Goal: Register for event/course

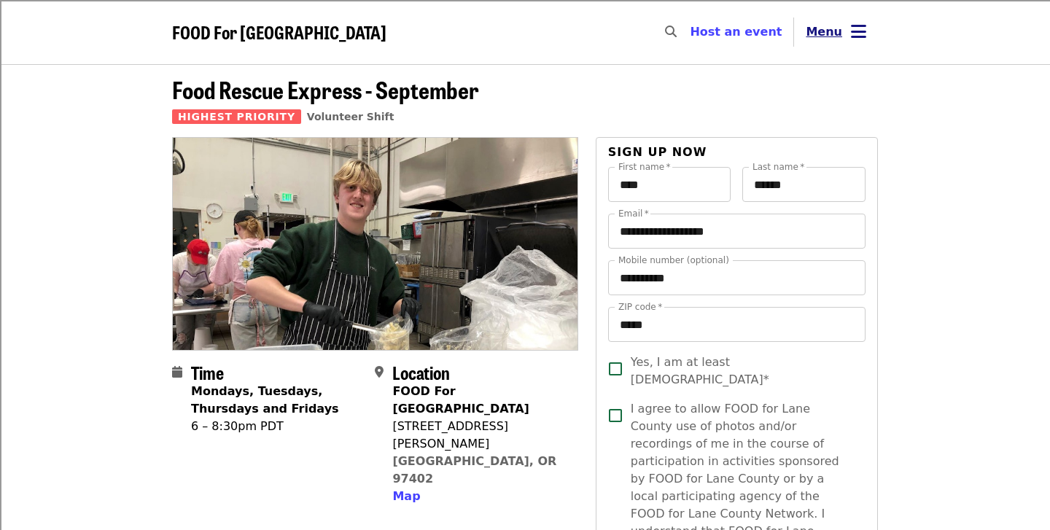
click at [834, 31] on span "Menu" at bounding box center [824, 32] width 36 height 14
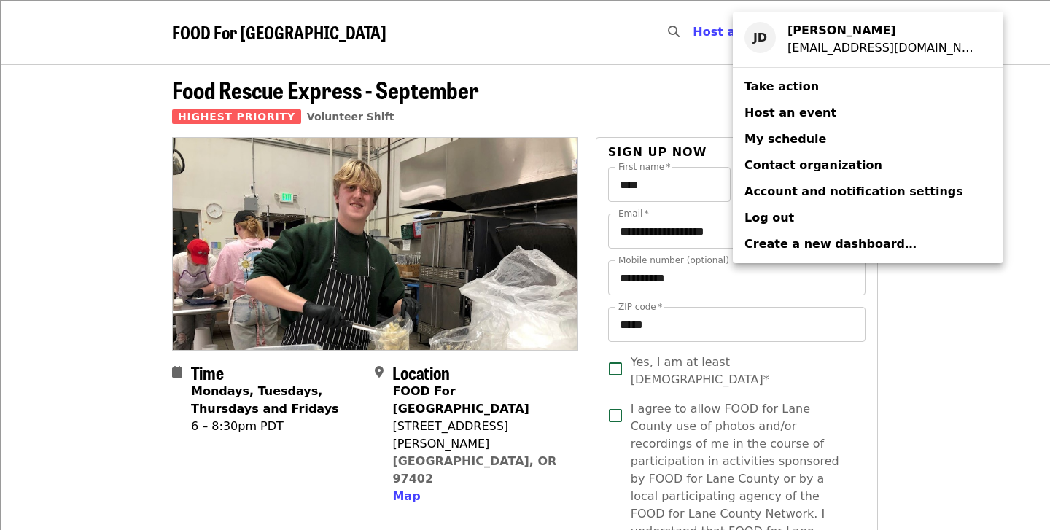
click at [764, 85] on span "Take action" at bounding box center [782, 86] width 74 height 14
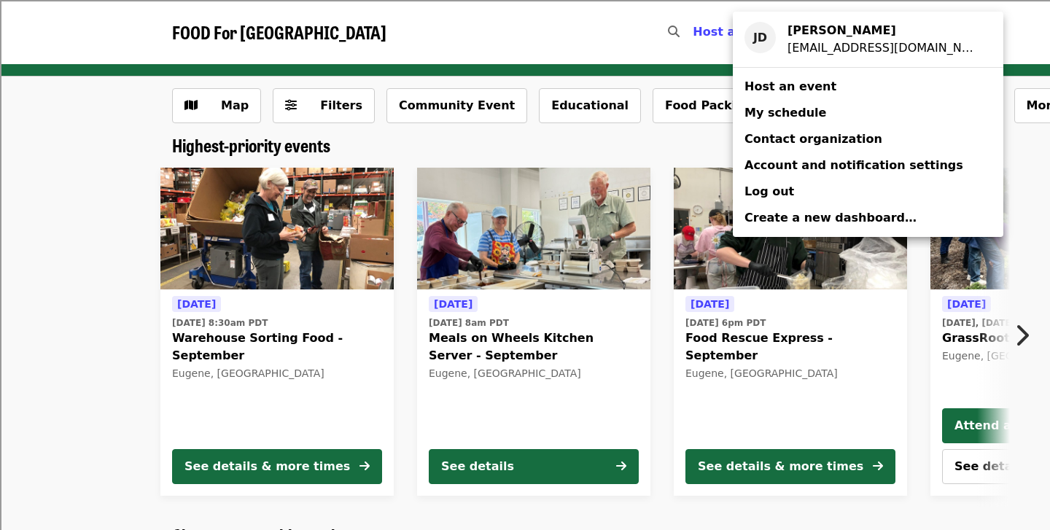
click at [1007, 54] on div "Account menu" at bounding box center [525, 265] width 1050 height 530
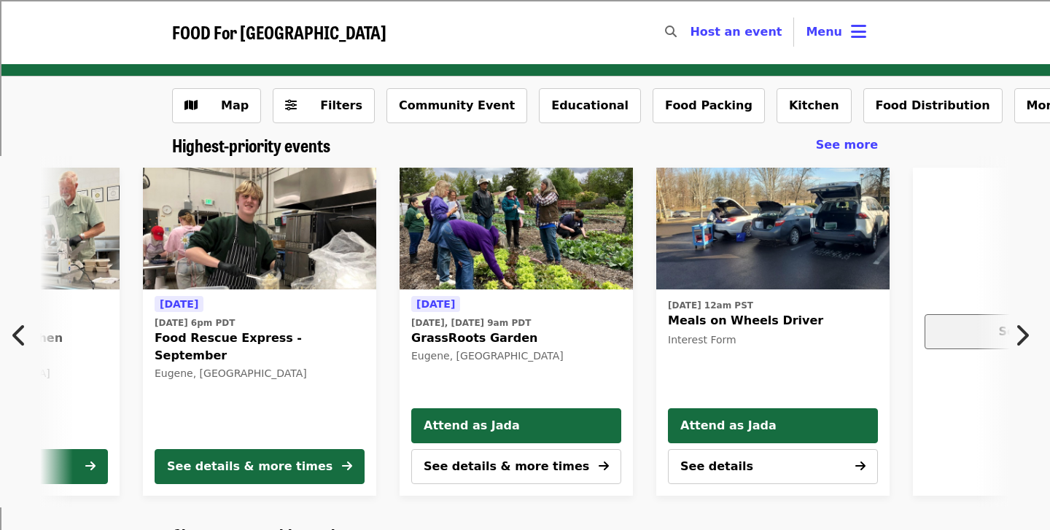
scroll to position [0, 528]
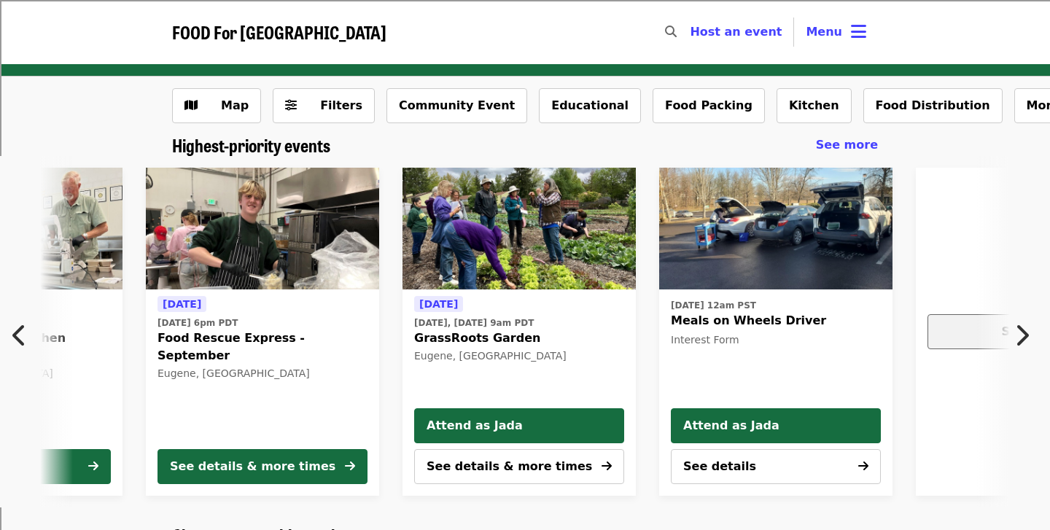
click at [954, 327] on div "See more" at bounding box center [1032, 332] width 185 height 18
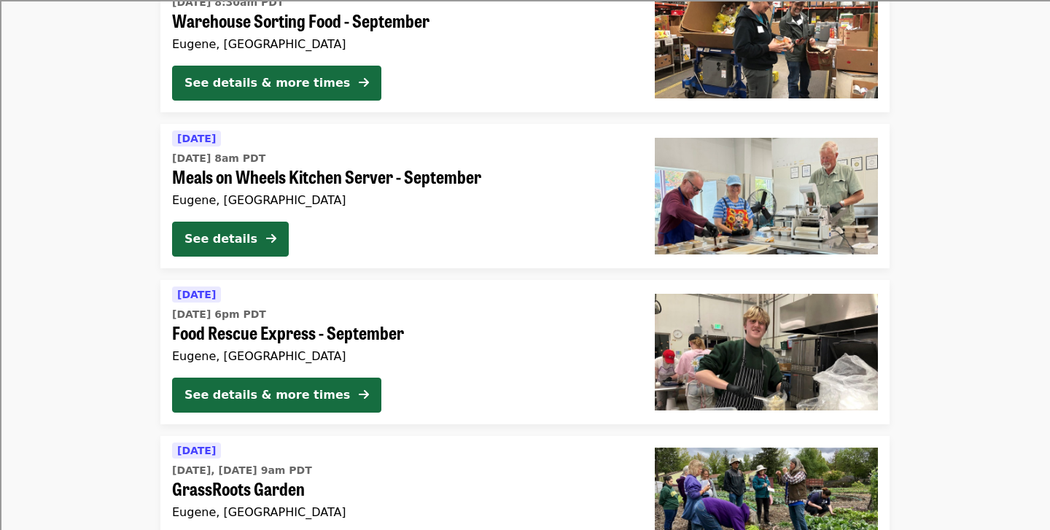
scroll to position [199, 0]
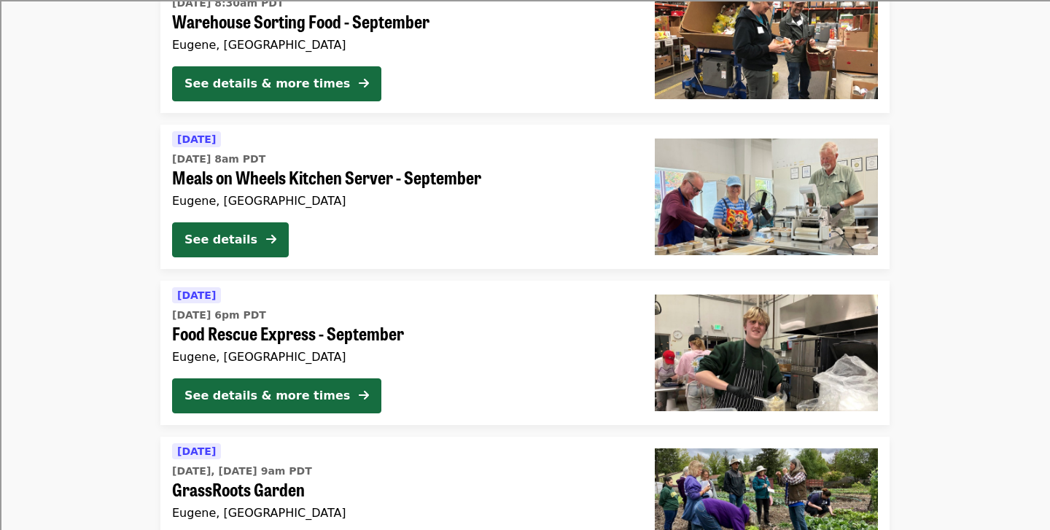
click at [527, 319] on span "[DATE] 6pm PDT" at bounding box center [401, 315] width 459 height 15
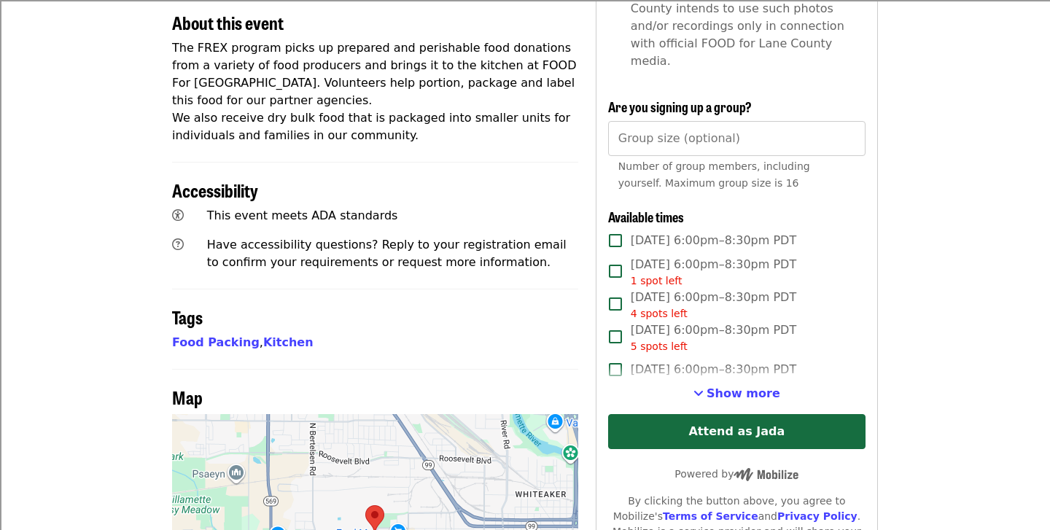
scroll to position [549, 0]
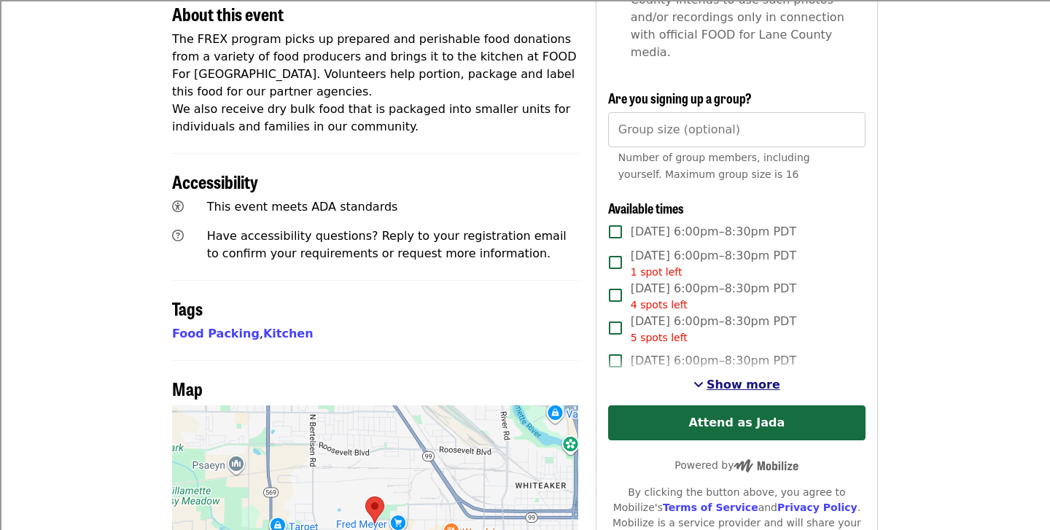
click at [721, 378] on span "Show more" at bounding box center [744, 385] width 74 height 14
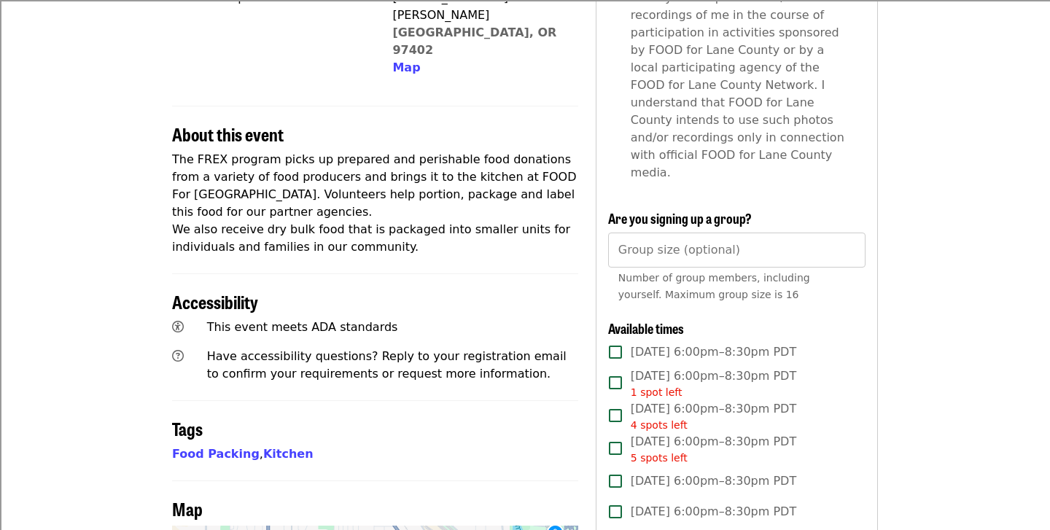
scroll to position [434, 0]
